Goal: Task Accomplishment & Management: Use online tool/utility

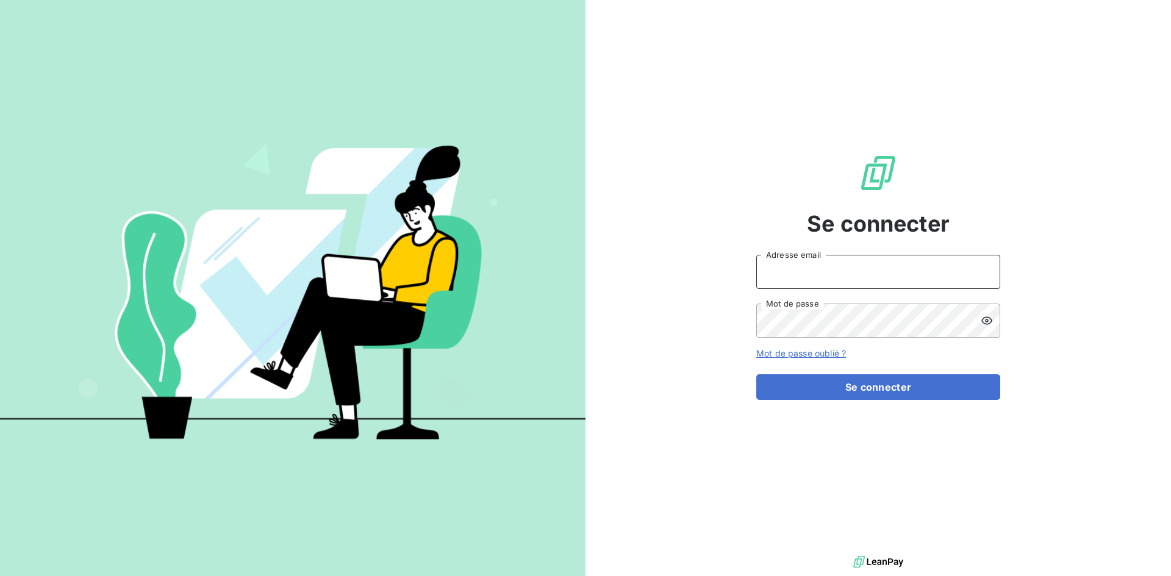
click at [802, 277] on input "Adresse email" at bounding box center [878, 272] width 244 height 34
type input "[EMAIL_ADDRESS][DOMAIN_NAME]"
click at [756, 374] on button "Se connecter" at bounding box center [878, 387] width 244 height 26
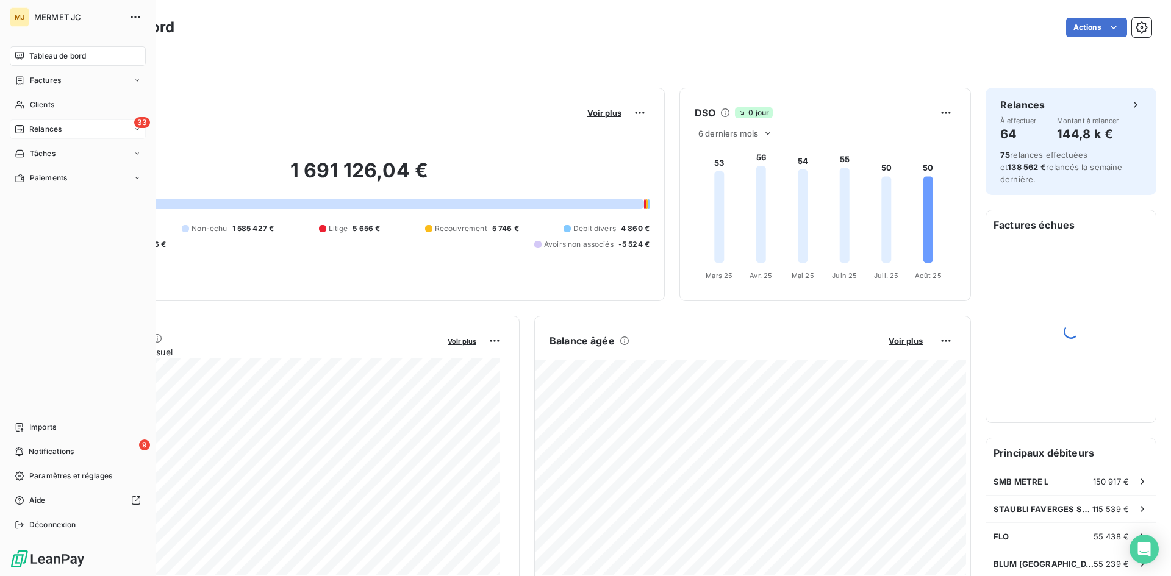
click at [27, 123] on div "33 Relances" at bounding box center [78, 130] width 136 height 20
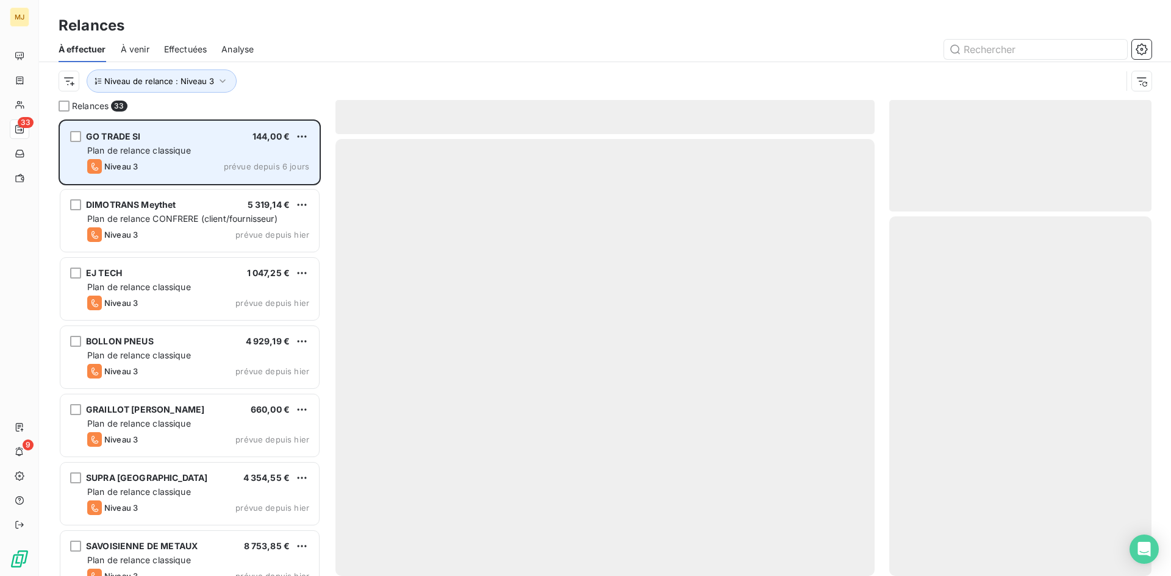
scroll to position [448, 253]
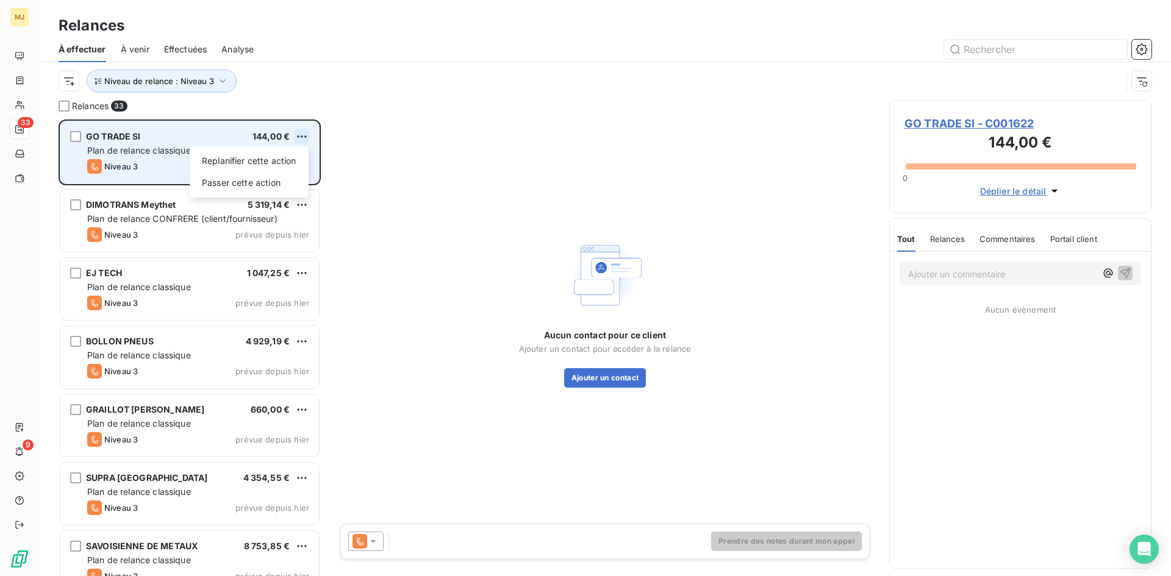
click at [303, 138] on html "MJ 33 9 Relances À effectuer À venir Effectuées Analyse Niveau de relance : Niv…" at bounding box center [585, 288] width 1171 height 576
click at [249, 180] on div "Passer cette action" at bounding box center [249, 183] width 109 height 20
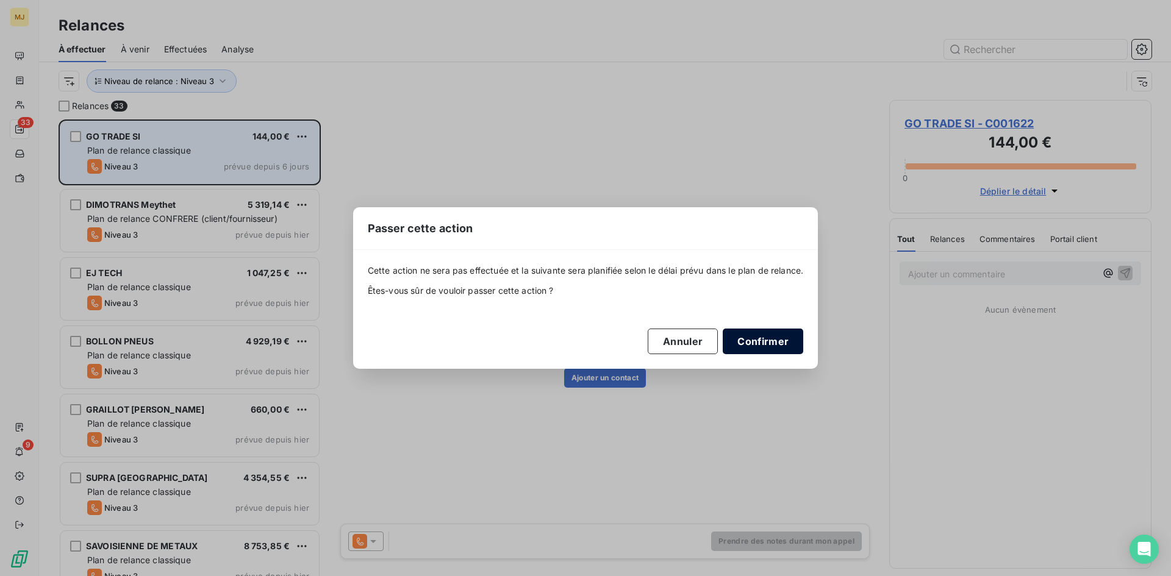
click at [796, 340] on button "Confirmer" at bounding box center [763, 342] width 80 height 26
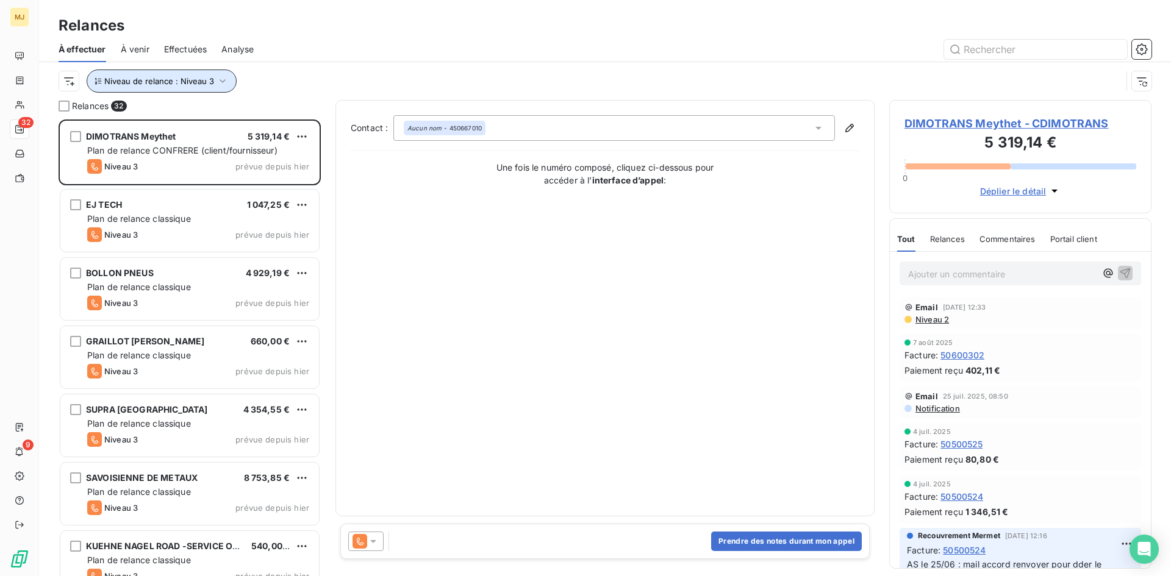
click at [218, 86] on icon "button" at bounding box center [222, 81] width 12 height 12
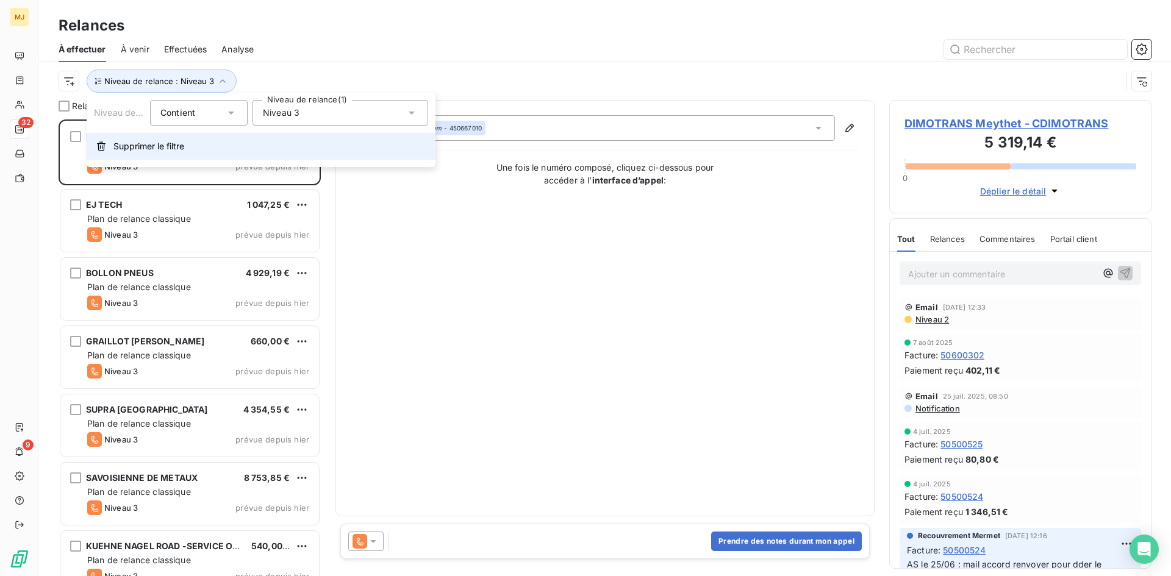
click at [177, 147] on span "Supprimer le filtre" at bounding box center [148, 146] width 71 height 12
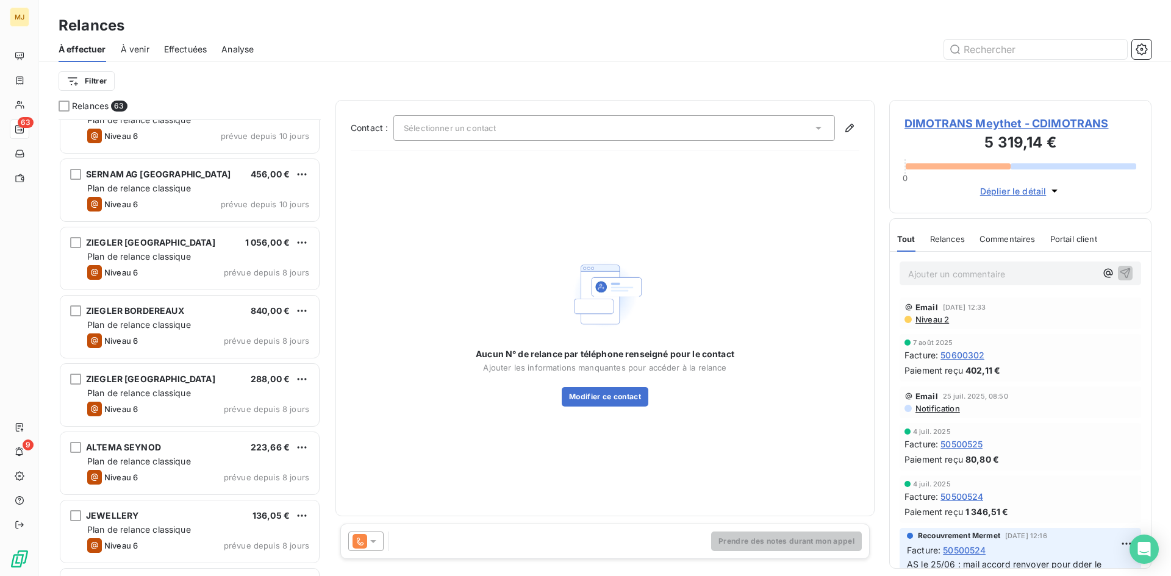
scroll to position [732, 0]
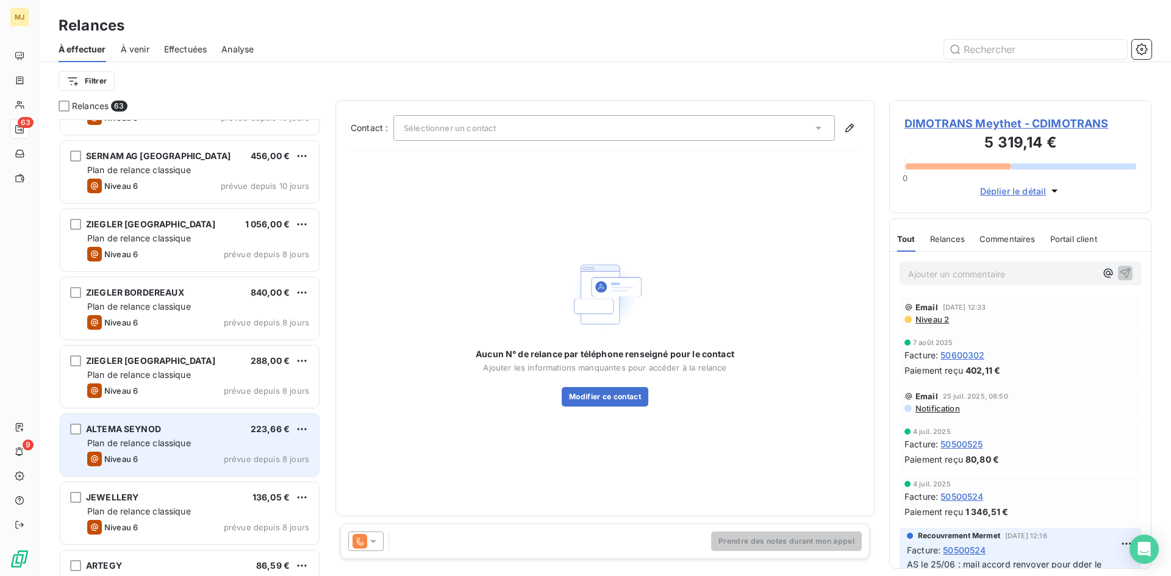
click at [176, 435] on div "ALTEMA SEYNOD 223,66 € Plan de relance classique Niveau 6 prévue depuis 8 jours" at bounding box center [189, 445] width 259 height 62
